Goal: Information Seeking & Learning: Learn about a topic

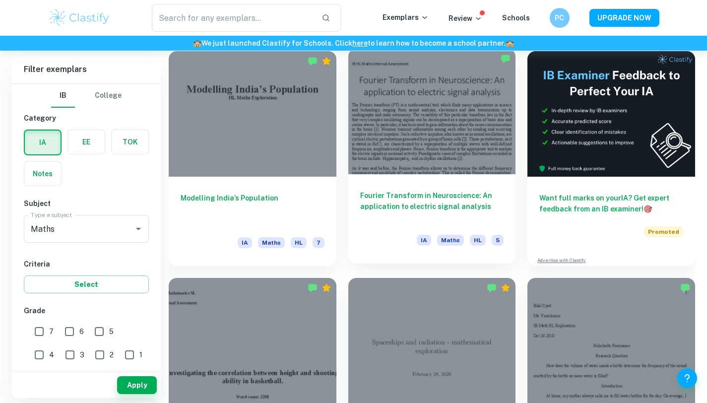
scroll to position [368, 0]
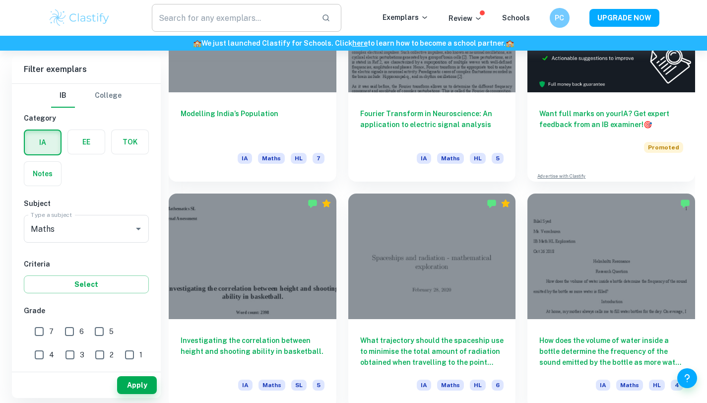
click at [184, 21] on input "text" at bounding box center [233, 18] width 162 height 28
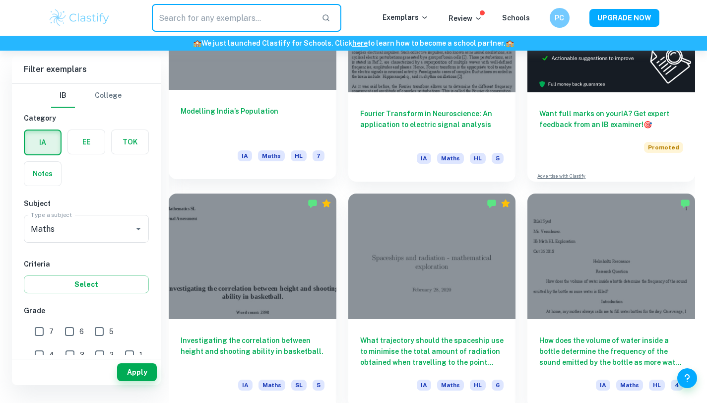
scroll to position [0, 0]
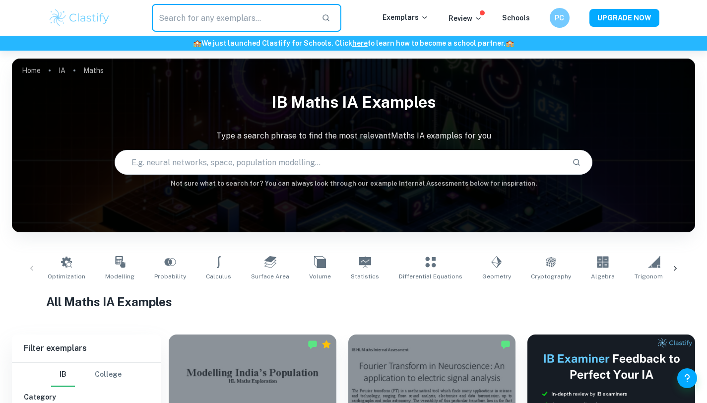
click at [240, 165] on input "text" at bounding box center [340, 162] width 450 height 28
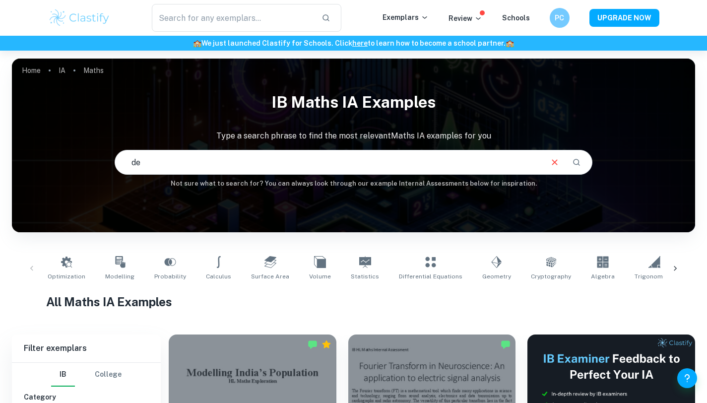
type input "d"
type input "dental"
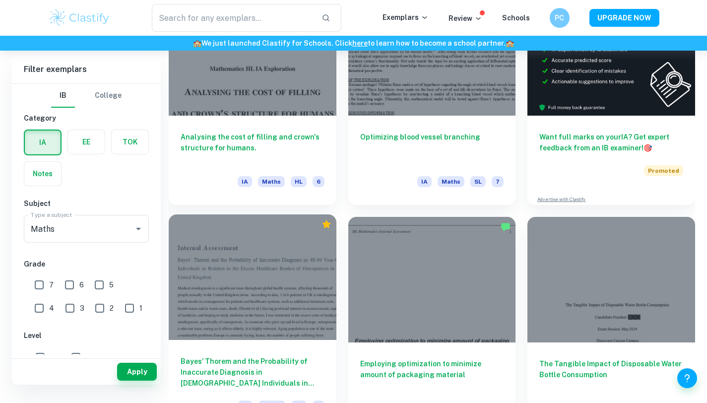
scroll to position [265, 0]
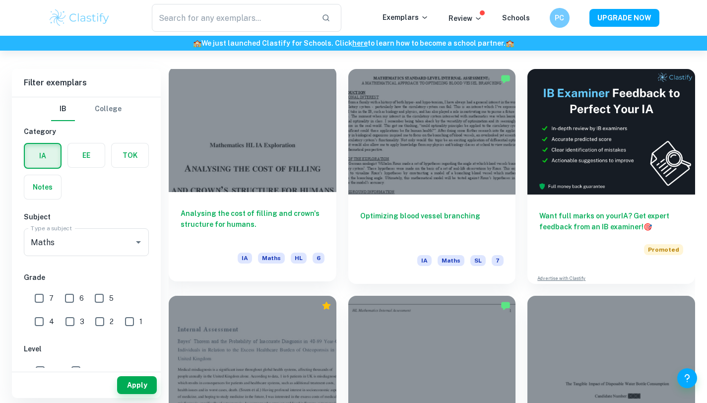
click at [219, 215] on h6 "Analysing the cost of filling and crown's structure for humans." at bounding box center [253, 224] width 144 height 33
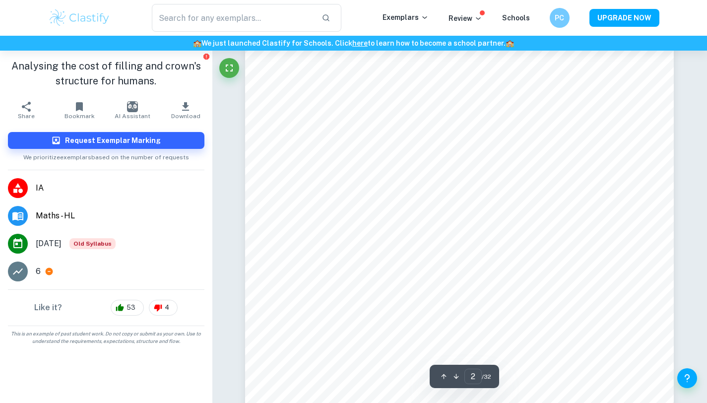
scroll to position [760, 0]
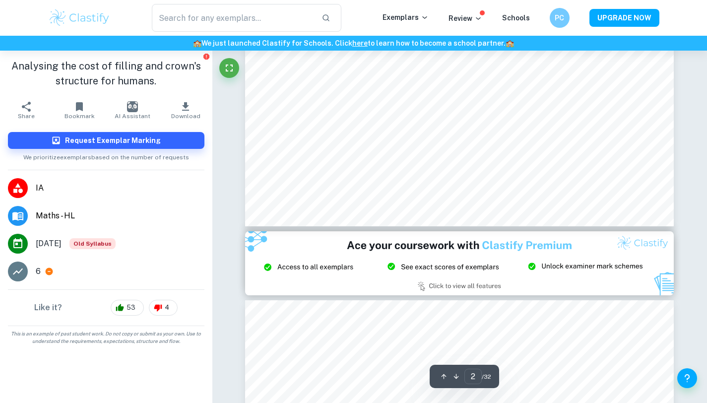
type input "3"
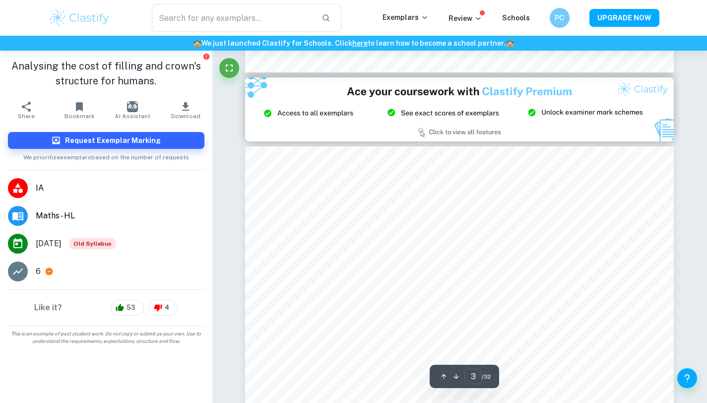
scroll to position [1357, 0]
